Goal: Navigation & Orientation: Find specific page/section

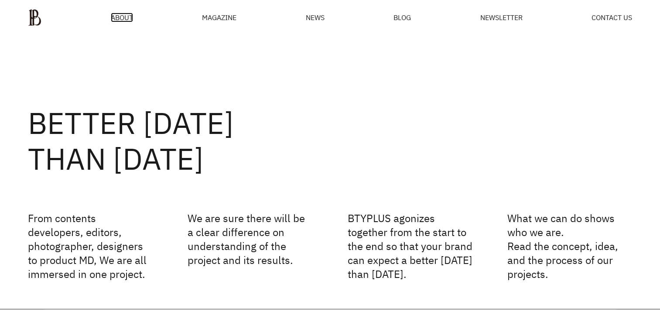
click at [118, 20] on span "ABOUT" at bounding box center [122, 17] width 22 height 7
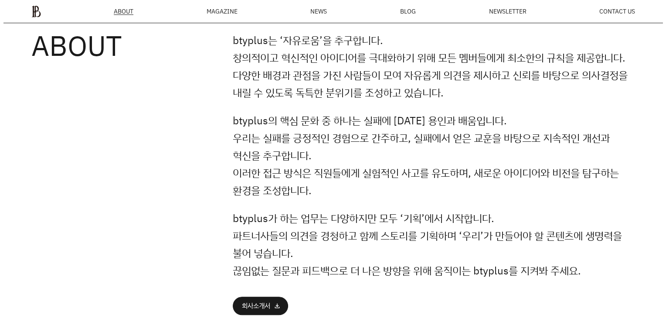
scroll to position [77, 0]
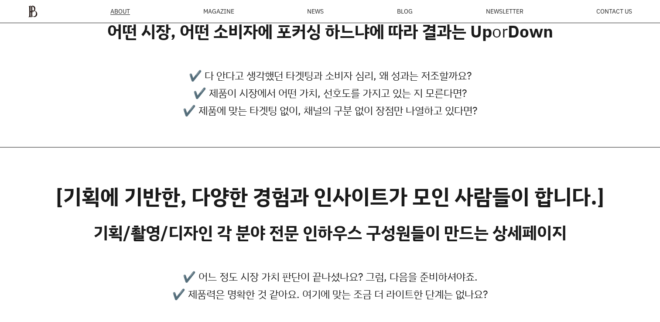
click at [223, 14] on div "MAGAZINE" at bounding box center [218, 11] width 31 height 6
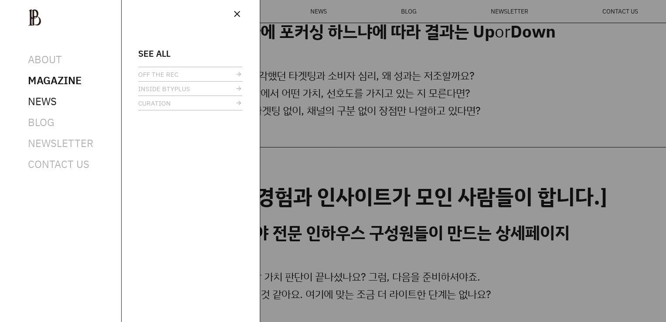
scroll to position [0, 0]
click at [32, 99] on span "NEWS" at bounding box center [42, 101] width 29 height 14
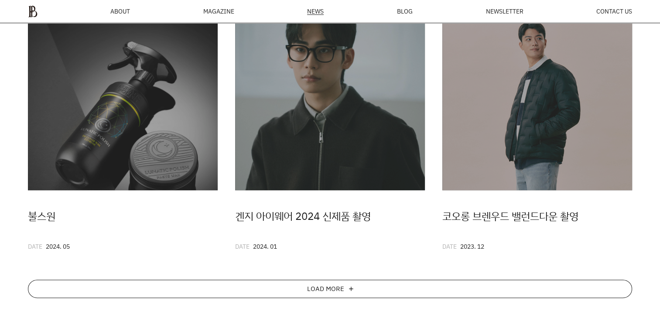
click at [377, 287] on div "LOAD MORE add" at bounding box center [330, 288] width 604 height 18
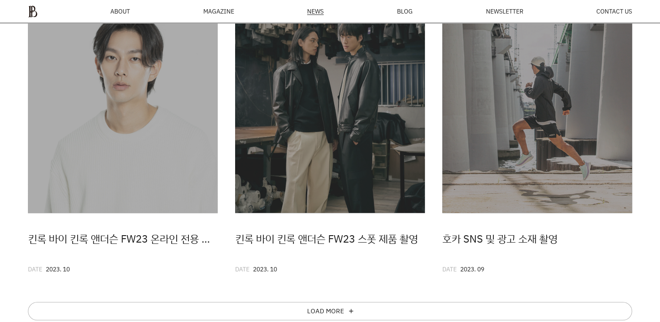
scroll to position [678, 0]
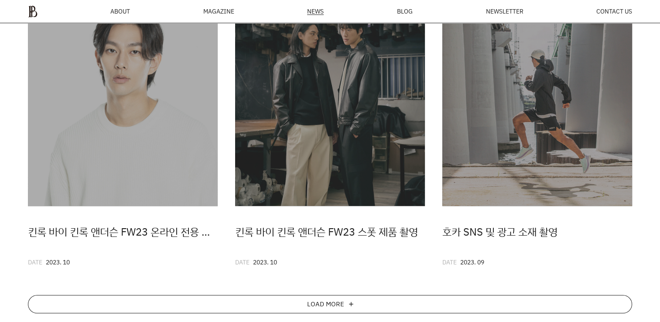
click at [381, 303] on div "LOAD MORE add" at bounding box center [330, 304] width 604 height 18
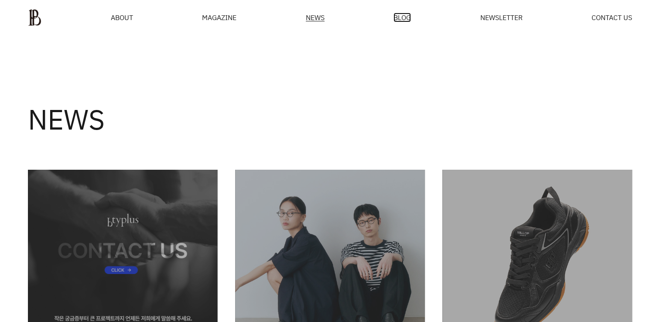
click at [402, 19] on span "BLOG" at bounding box center [401, 17] width 17 height 7
click at [495, 17] on span "NEWSLETTER" at bounding box center [500, 17] width 42 height 7
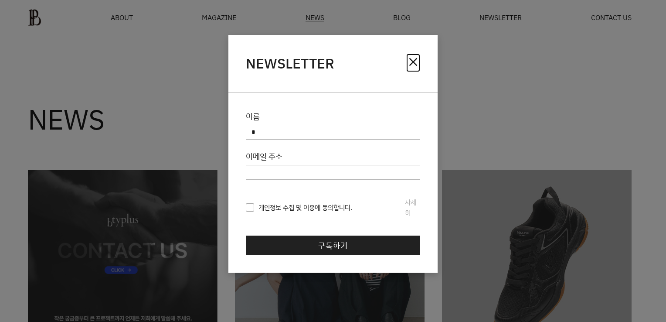
click at [410, 59] on span "close" at bounding box center [413, 62] width 14 height 14
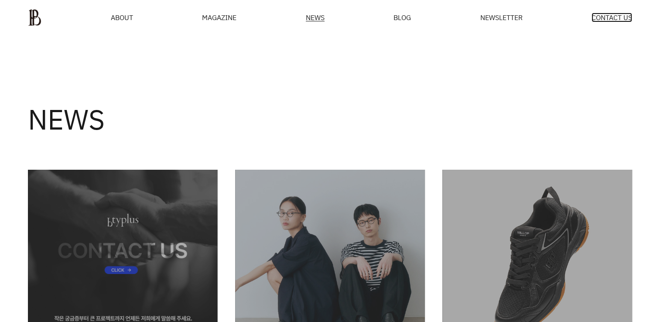
click at [630, 17] on span "CONTACT US" at bounding box center [611, 17] width 41 height 7
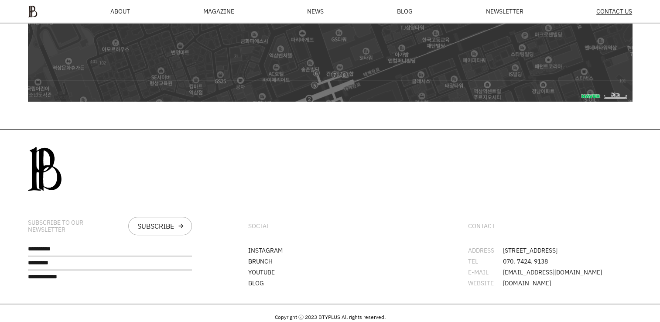
scroll to position [502, 0]
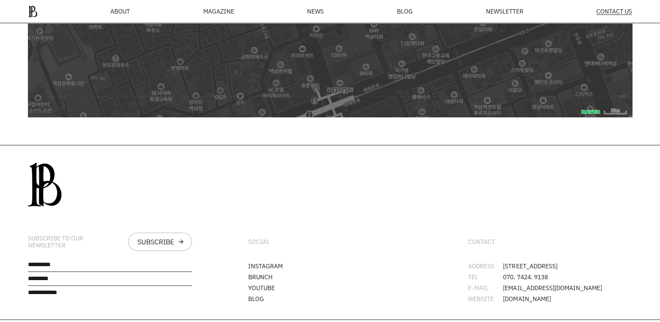
click at [659, 238] on div "CONTACT ADDRESS 서울시 강남구 봉은사로30길 76 오피스B역삼 L1 TEL 070. 7424. 9138 E-MAIL junghwa…" at bounding box center [550, 232] width 220 height 174
drag, startPoint x: 659, startPoint y: 234, endPoint x: 661, endPoint y: 214, distance: 19.7
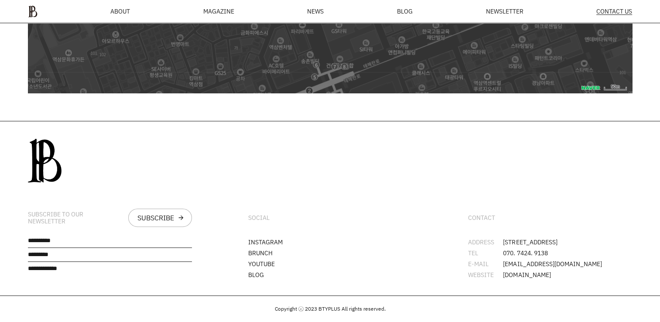
scroll to position [0, 0]
click at [262, 238] on link "INSTAGRAM" at bounding box center [265, 242] width 34 height 8
